Goal: Information Seeking & Learning: Understand process/instructions

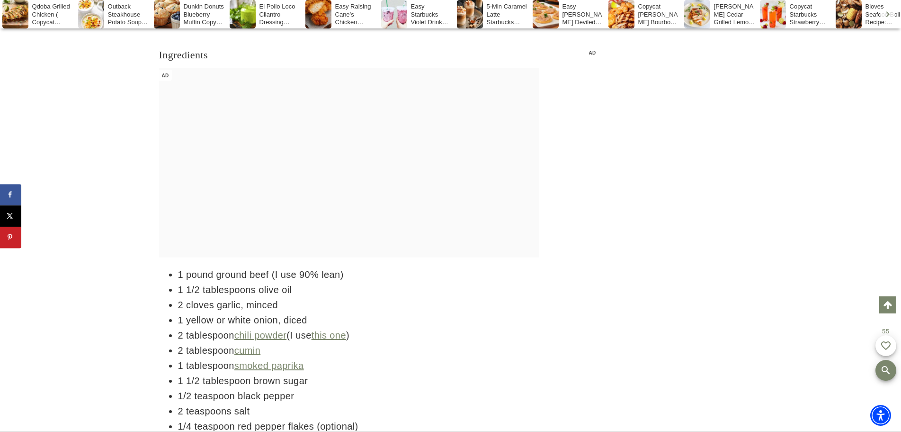
scroll to position [1463, 0]
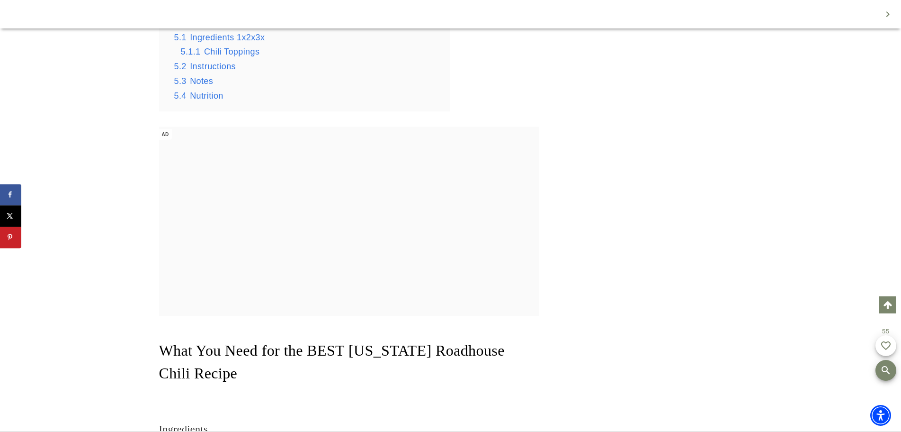
scroll to position [1515, 0]
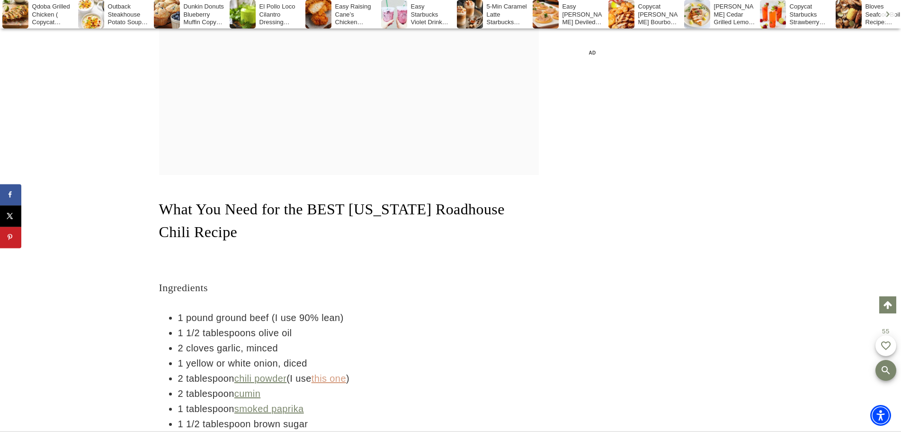
click at [334, 373] on link "this one" at bounding box center [329, 378] width 35 height 10
